Goal: Feedback & Contribution: Submit feedback/report problem

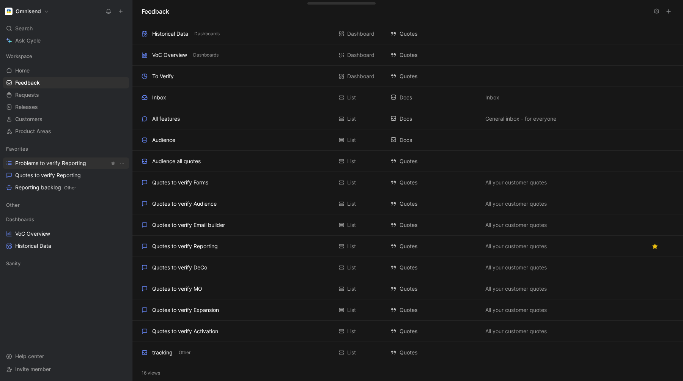
click at [53, 162] on span "Problems to verify Reporting" at bounding box center [50, 163] width 71 height 8
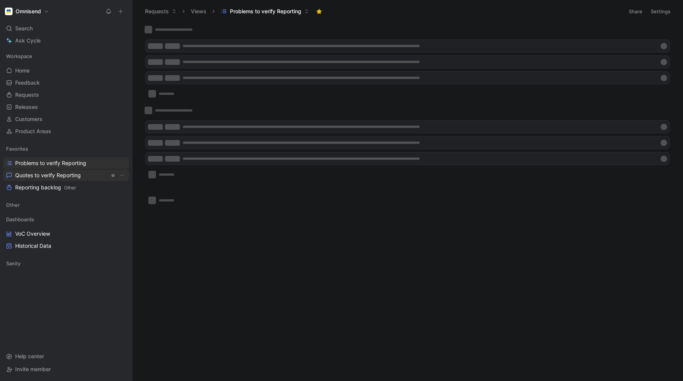
click at [44, 178] on span "Quotes to verify Reporting" at bounding box center [48, 176] width 66 height 8
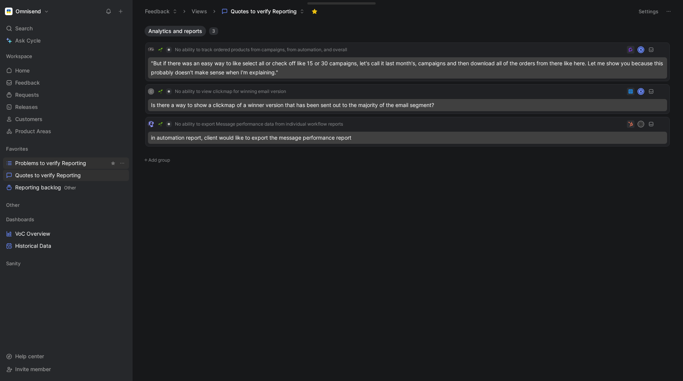
click at [45, 165] on span "Problems to verify Reporting" at bounding box center [50, 163] width 71 height 8
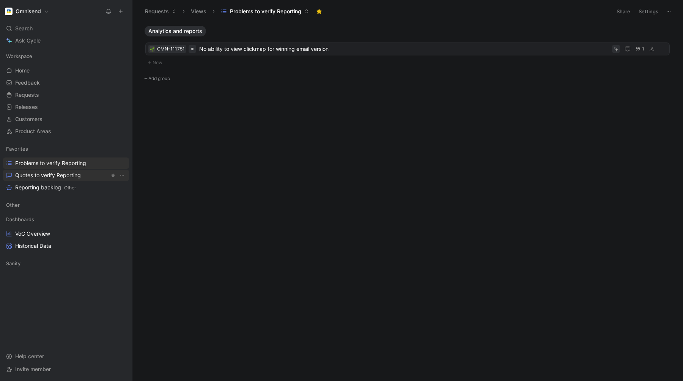
click at [47, 175] on span "Quotes to verify Reporting" at bounding box center [48, 176] width 66 height 8
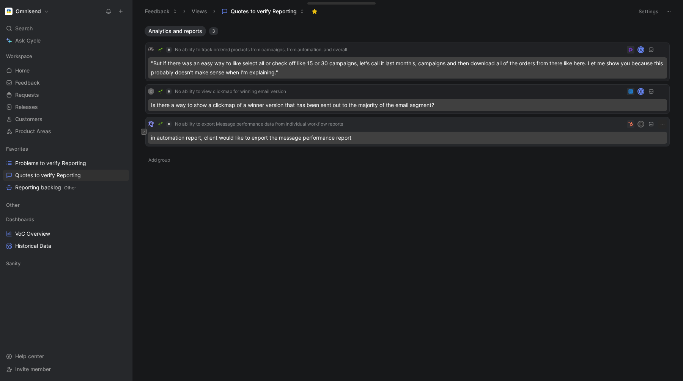
click at [146, 130] on button at bounding box center [144, 132] width 6 height 6
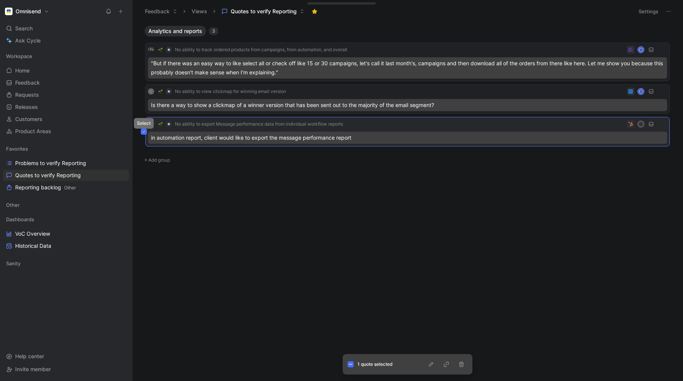
click at [145, 131] on icon at bounding box center [143, 131] width 3 height 3
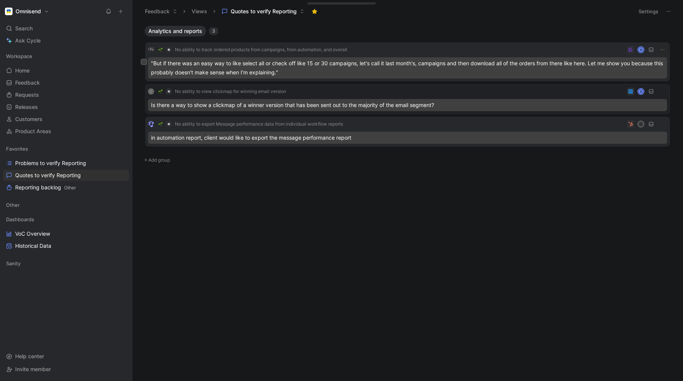
click at [331, 71] on div ""But if there was an easy way to like select all or check off like 15 or 30 cam…" at bounding box center [407, 67] width 519 height 21
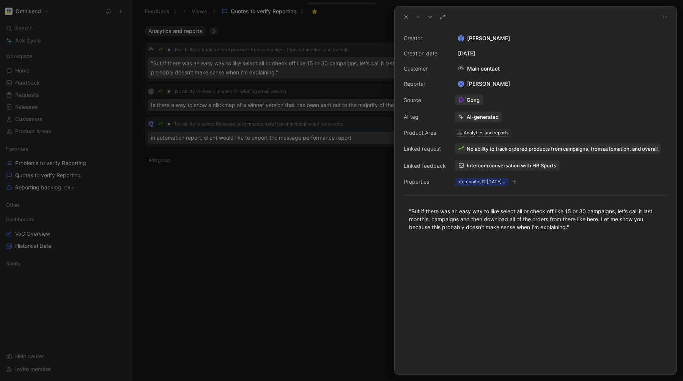
click at [331, 71] on div at bounding box center [341, 190] width 683 height 381
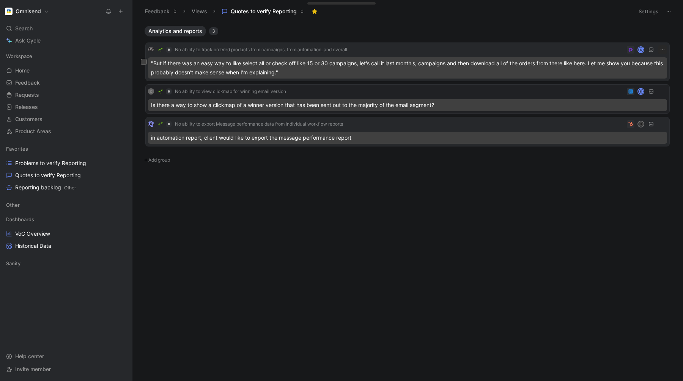
click at [331, 71] on div ""But if there was an easy way to like select all or check off like 15 or 30 cam…" at bounding box center [407, 67] width 519 height 21
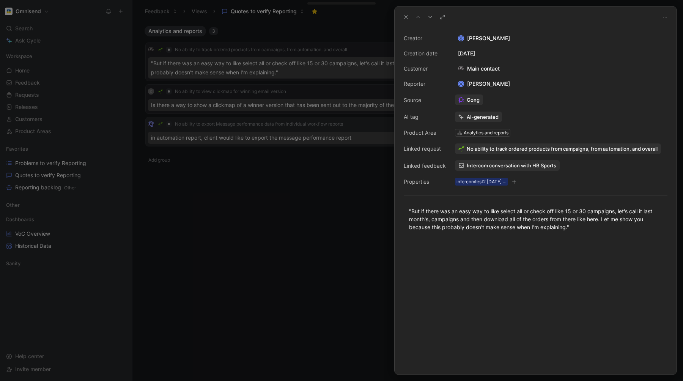
click at [317, 221] on div at bounding box center [341, 190] width 683 height 381
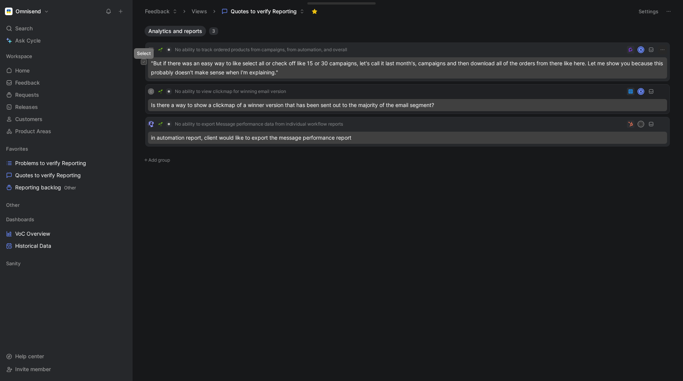
click at [144, 62] on icon at bounding box center [143, 61] width 3 height 3
click at [554, 63] on div "No ability to track ordered products from campaigns, from automation, and overa…" at bounding box center [407, 61] width 524 height 39
click at [531, 63] on div ""But if there was an easy way to like select all or check off like 15 or 30 cam…" at bounding box center [407, 67] width 519 height 21
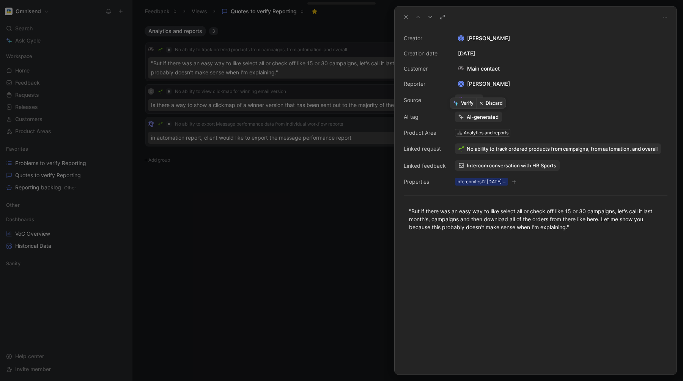
click at [495, 102] on button "Discard" at bounding box center [491, 103] width 29 height 11
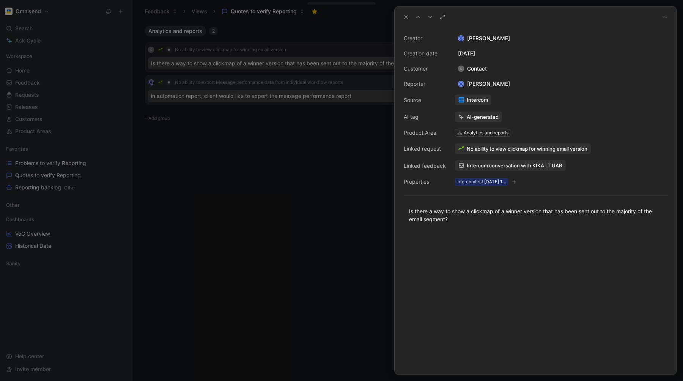
click at [321, 123] on div at bounding box center [341, 190] width 683 height 381
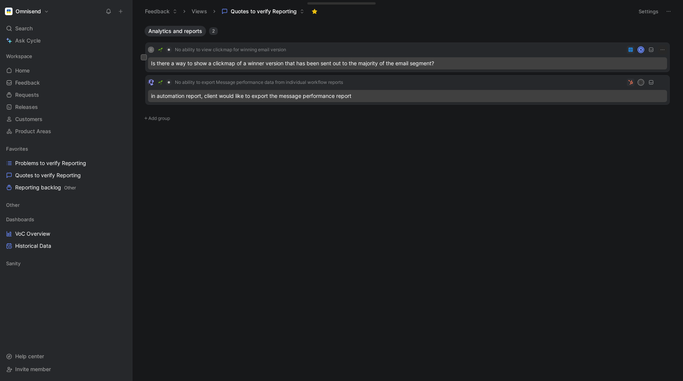
click at [313, 52] on div "C No ability to view clickmap for winning email version K" at bounding box center [407, 49] width 519 height 9
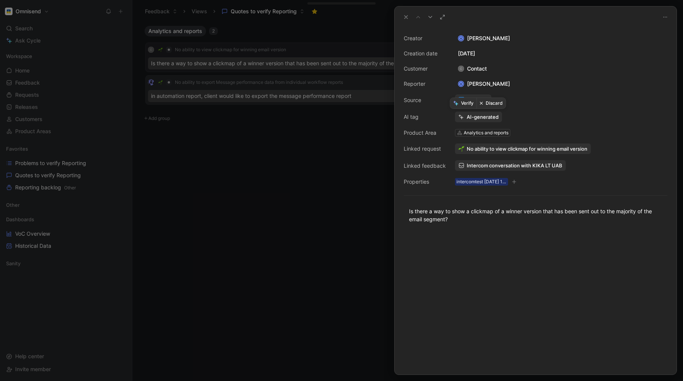
click at [496, 105] on button "Discard" at bounding box center [491, 103] width 29 height 11
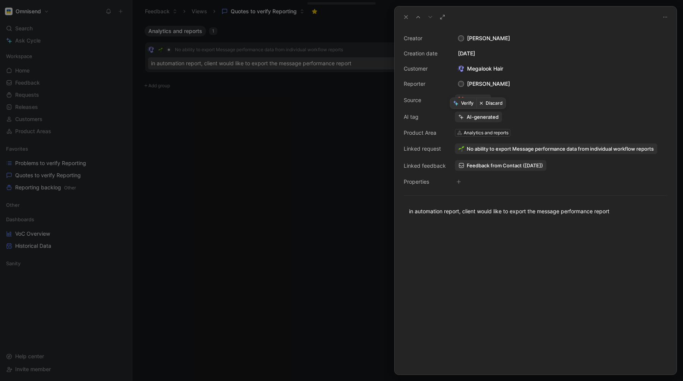
click at [460, 103] on button "Verify" at bounding box center [463, 103] width 26 height 11
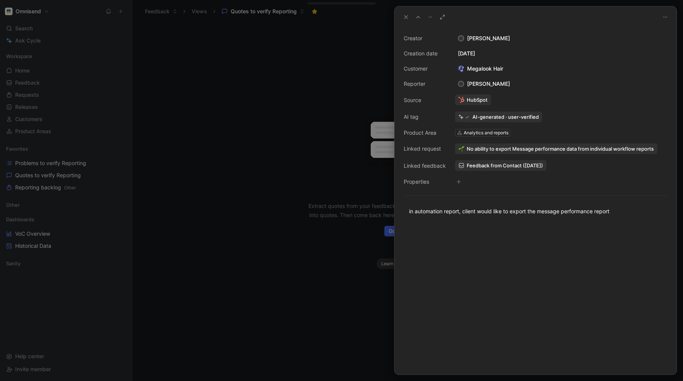
click at [404, 18] on icon at bounding box center [406, 17] width 6 height 6
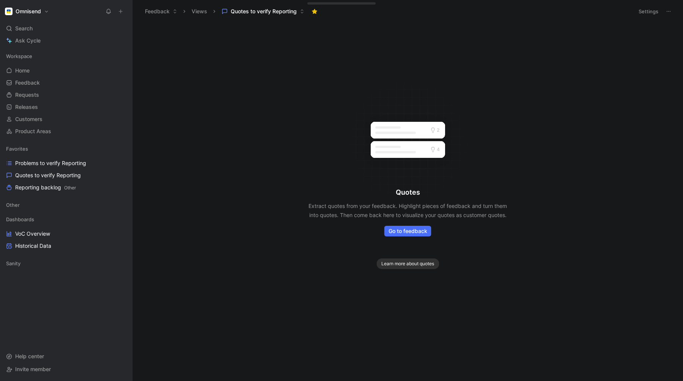
click at [280, 98] on div "Quotes Extract quotes from your feedback. Highlight pieces of feedback and turn…" at bounding box center [407, 202] width 551 height 358
click at [46, 189] on span "Reporting backlog Other" at bounding box center [45, 188] width 61 height 8
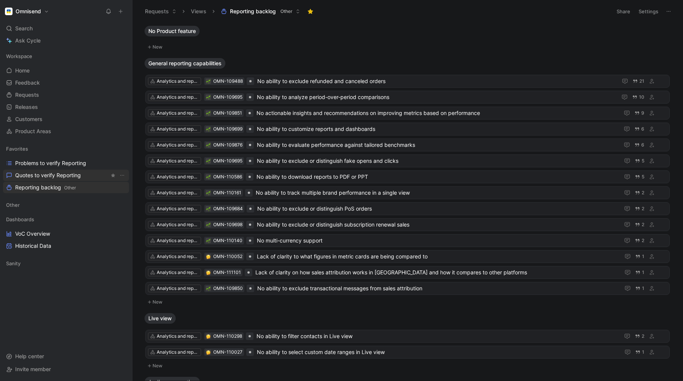
click at [45, 173] on span "Quotes to verify Reporting" at bounding box center [48, 176] width 66 height 8
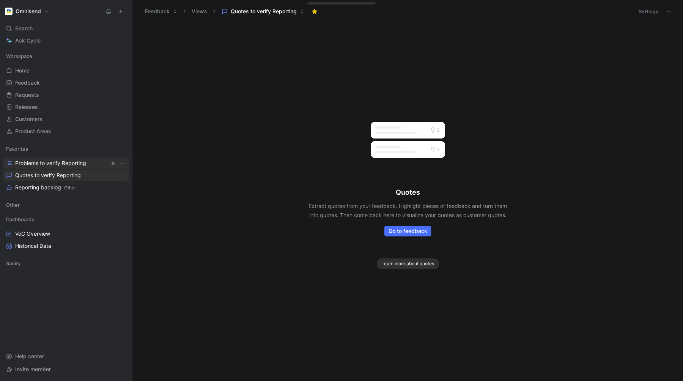
click at [45, 164] on span "Problems to verify Reporting" at bounding box center [50, 163] width 71 height 8
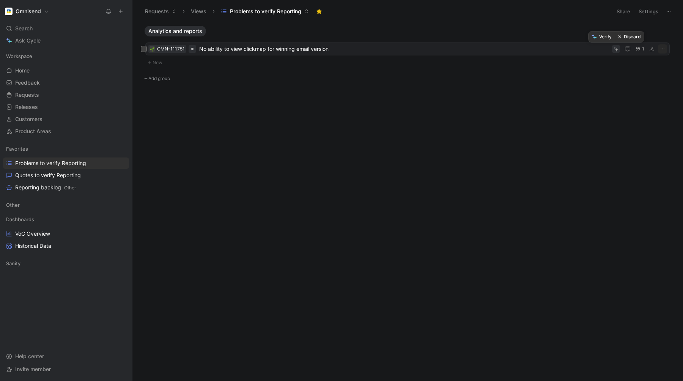
click at [631, 36] on button "Discard" at bounding box center [629, 36] width 29 height 11
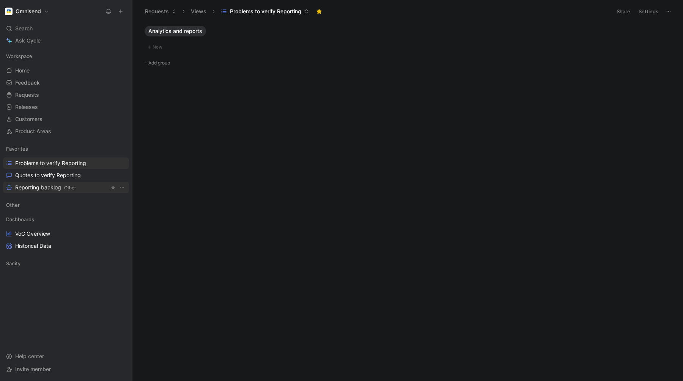
click at [29, 188] on span "Reporting backlog Other" at bounding box center [45, 188] width 61 height 8
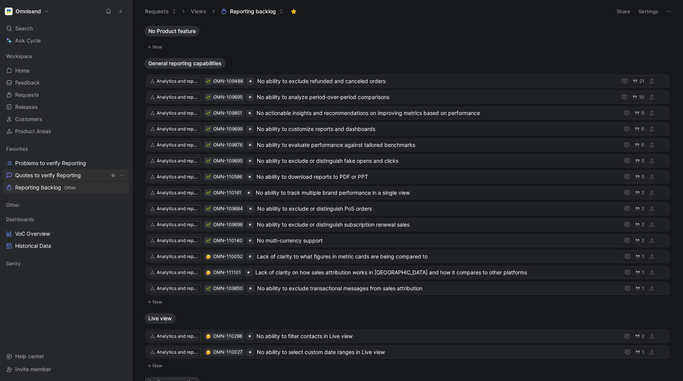
click at [36, 176] on span "Quotes to verify Reporting" at bounding box center [48, 176] width 66 height 8
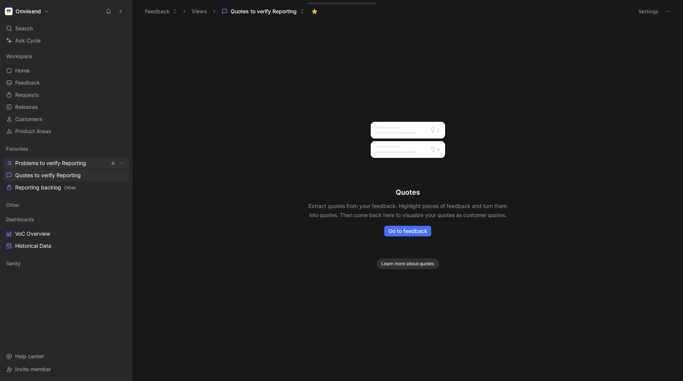
click at [44, 162] on span "Problems to verify Reporting" at bounding box center [50, 163] width 71 height 8
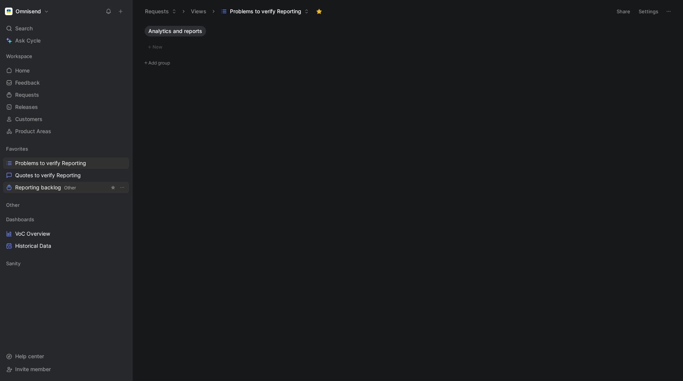
click at [41, 186] on span "Reporting backlog Other" at bounding box center [45, 188] width 61 height 8
